Goal: Information Seeking & Learning: Learn about a topic

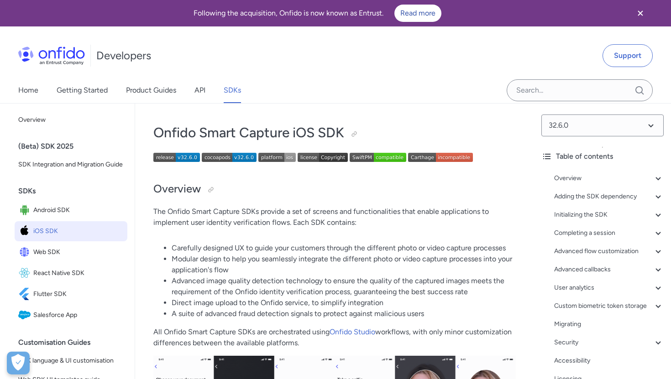
scroll to position [84, 0]
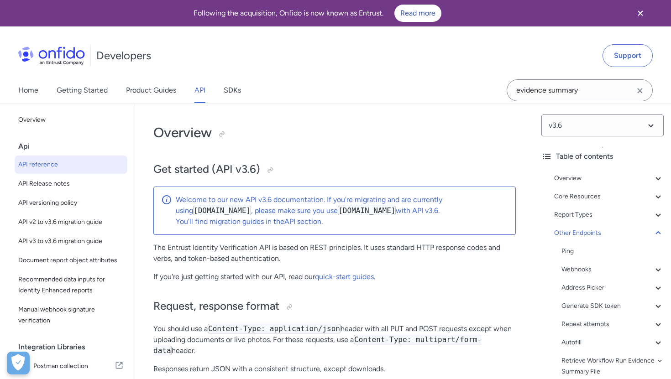
select select "http"
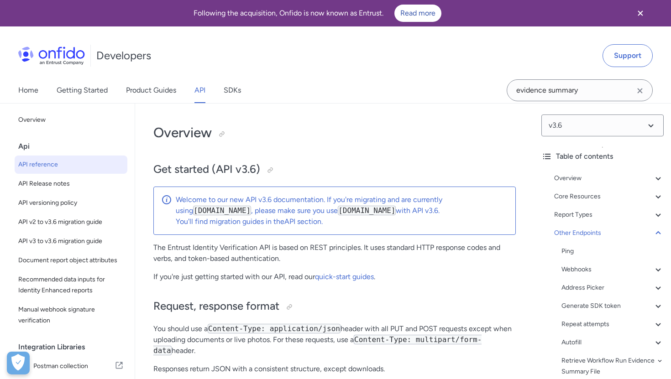
select select "http"
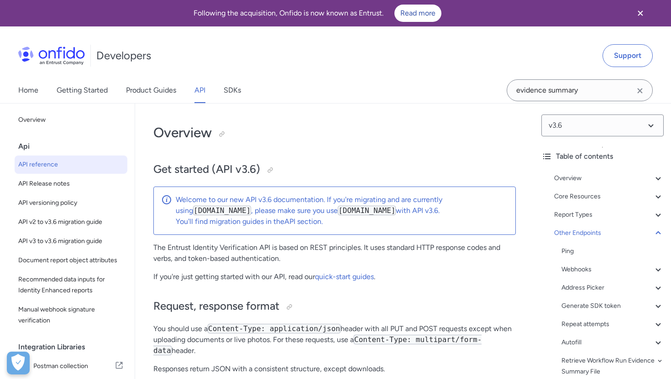
select select "http"
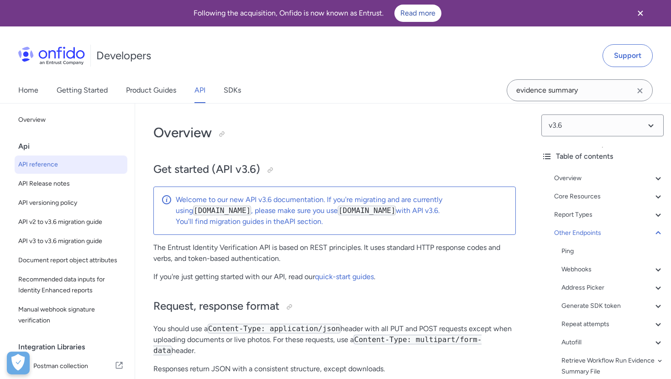
select select "http"
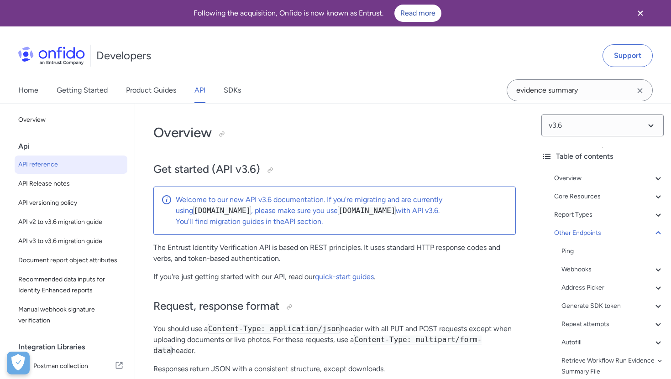
select select "http"
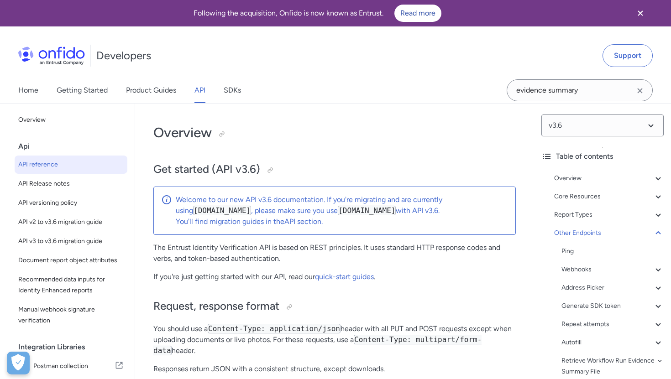
select select "http"
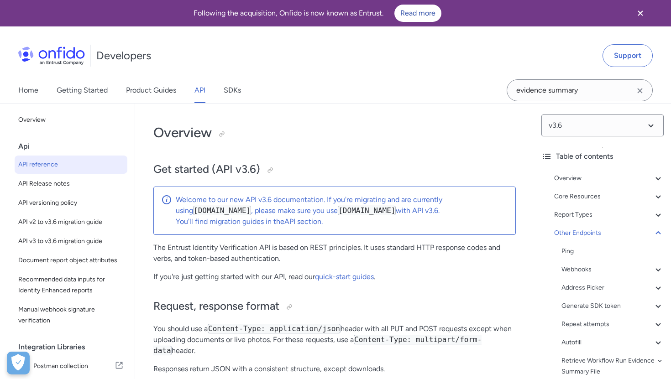
select select "http"
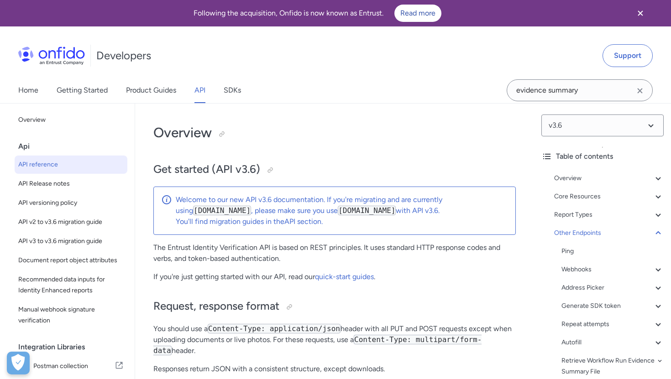
select select "http"
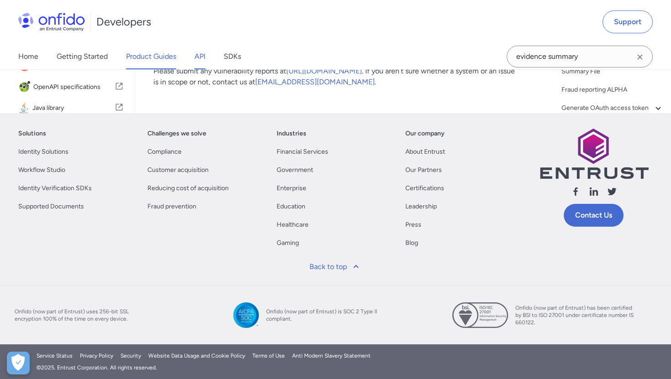
scroll to position [182, 0]
click at [135, 58] on link "Product Guides" at bounding box center [151, 57] width 50 height 26
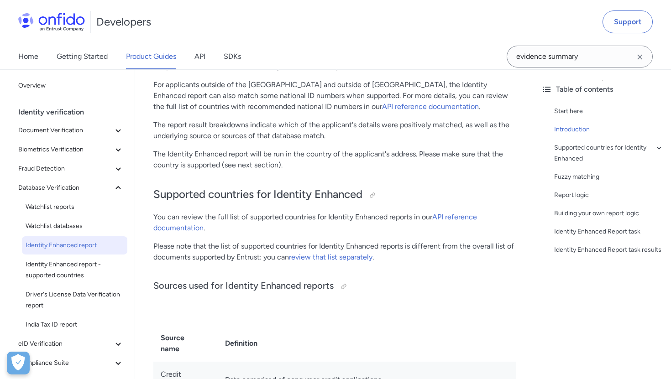
scroll to position [283, 0]
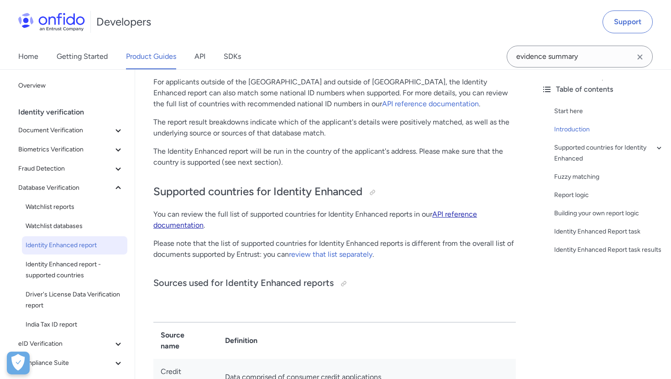
click at [455, 216] on link "API reference documentation" at bounding box center [315, 220] width 324 height 20
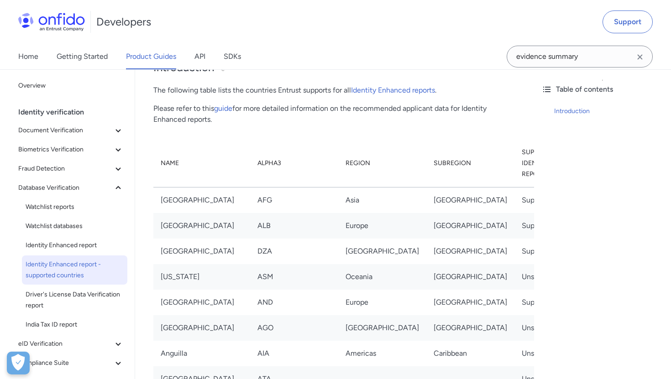
scroll to position [2264, 0]
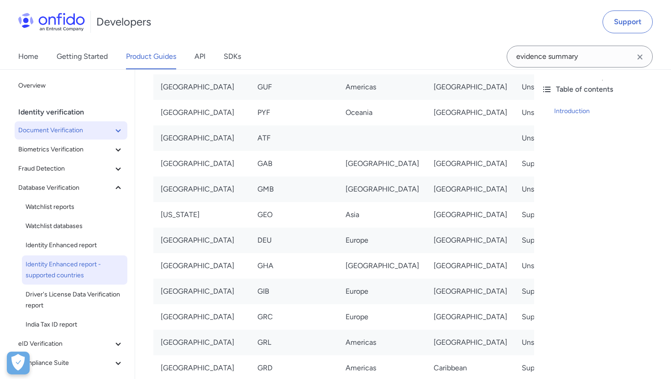
click at [60, 127] on span "Document Verification" at bounding box center [65, 130] width 95 height 11
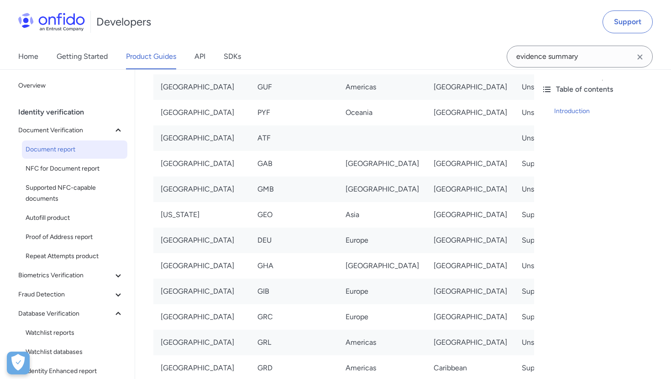
click at [47, 156] on link "Document report" at bounding box center [74, 150] width 105 height 18
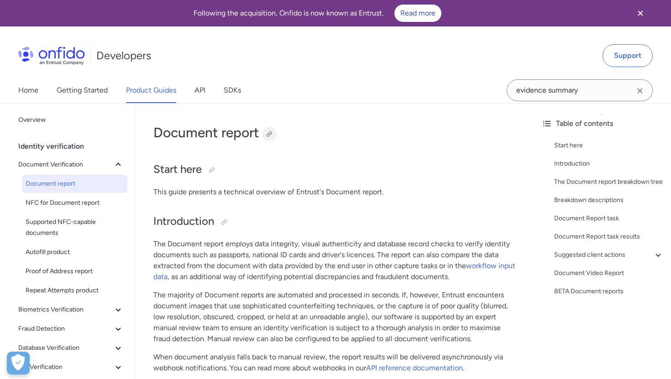
click at [271, 134] on div at bounding box center [269, 134] width 7 height 7
click at [49, 311] on span "Biometrics Verification" at bounding box center [65, 310] width 95 height 11
click at [50, 335] on link "Facial Similarity reports" at bounding box center [74, 329] width 105 height 18
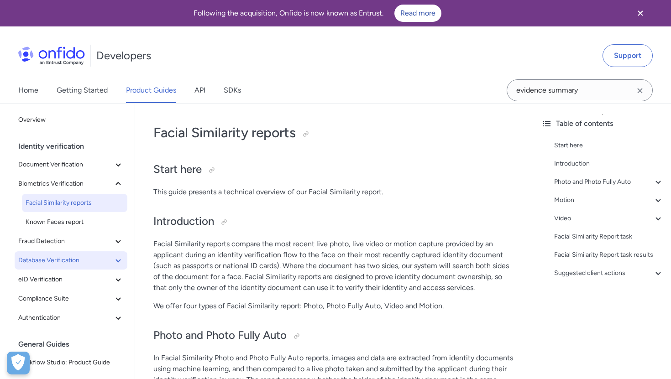
click at [34, 264] on span "Database Verification" at bounding box center [65, 260] width 95 height 11
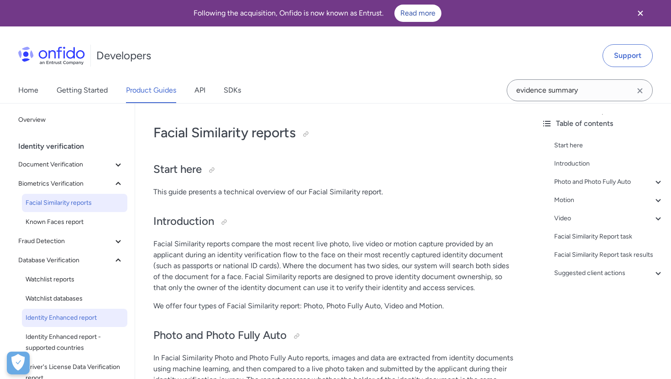
click at [47, 318] on span "Identity Enhanced report" at bounding box center [75, 318] width 98 height 11
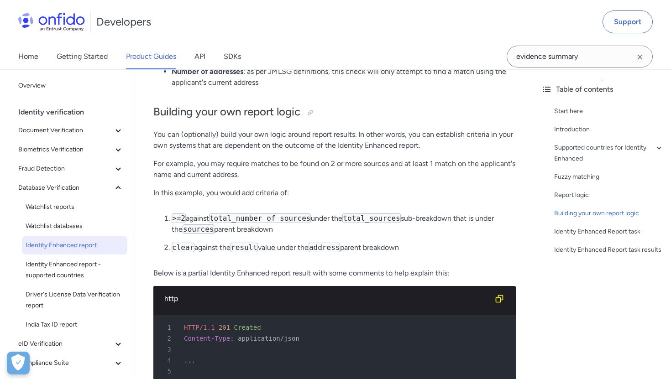
scroll to position [1894, 0]
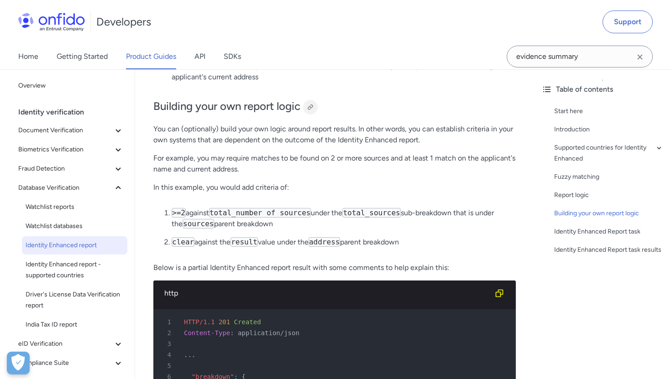
click at [312, 104] on div at bounding box center [310, 107] width 7 height 7
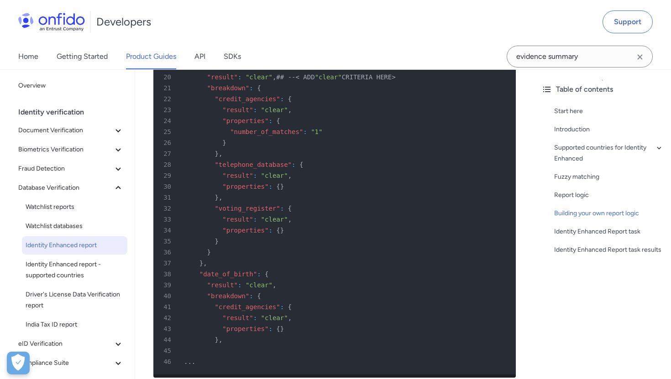
scroll to position [2348, 0]
